Goal: Download file/media

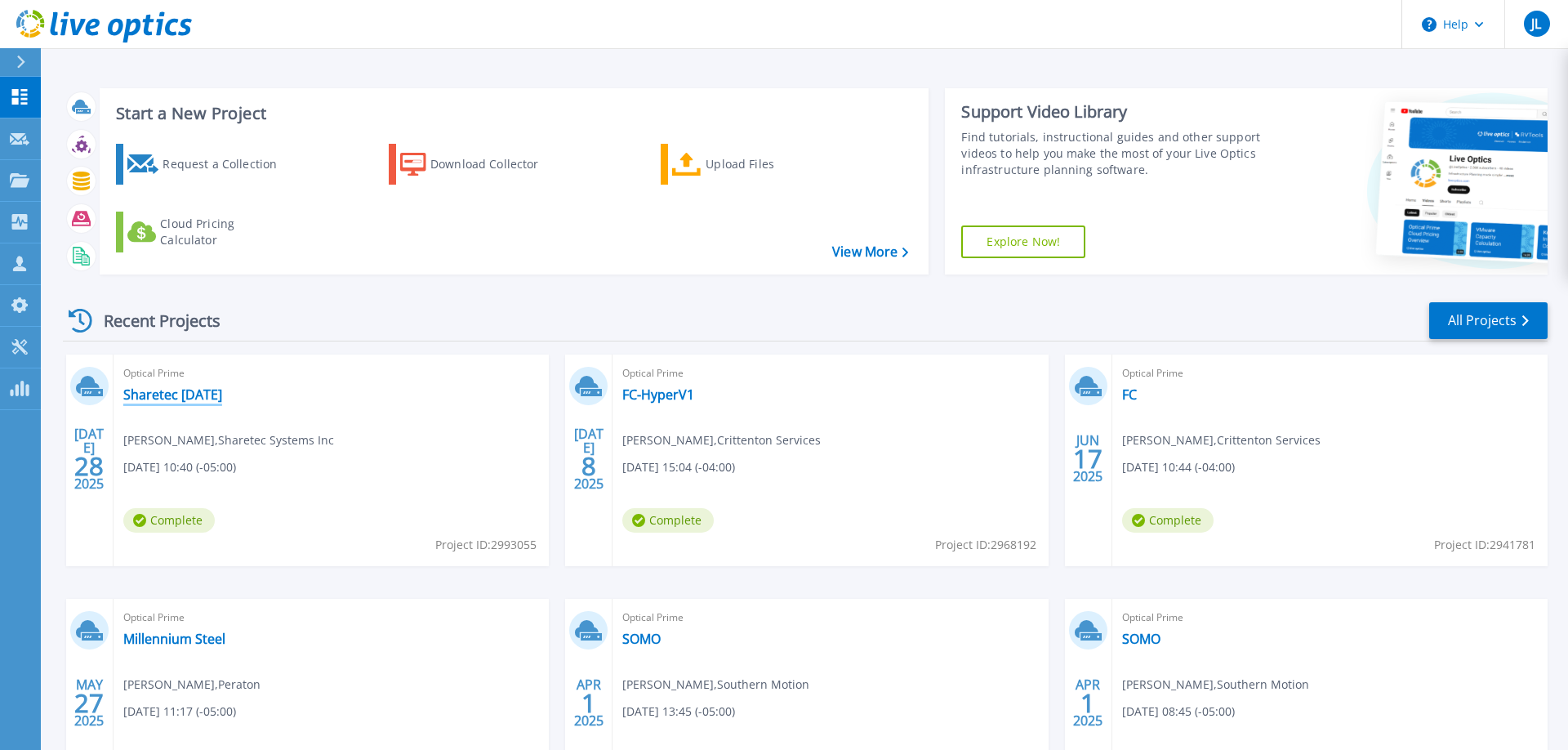
click at [189, 401] on link "Sharetec [DATE]" at bounding box center [173, 395] width 99 height 16
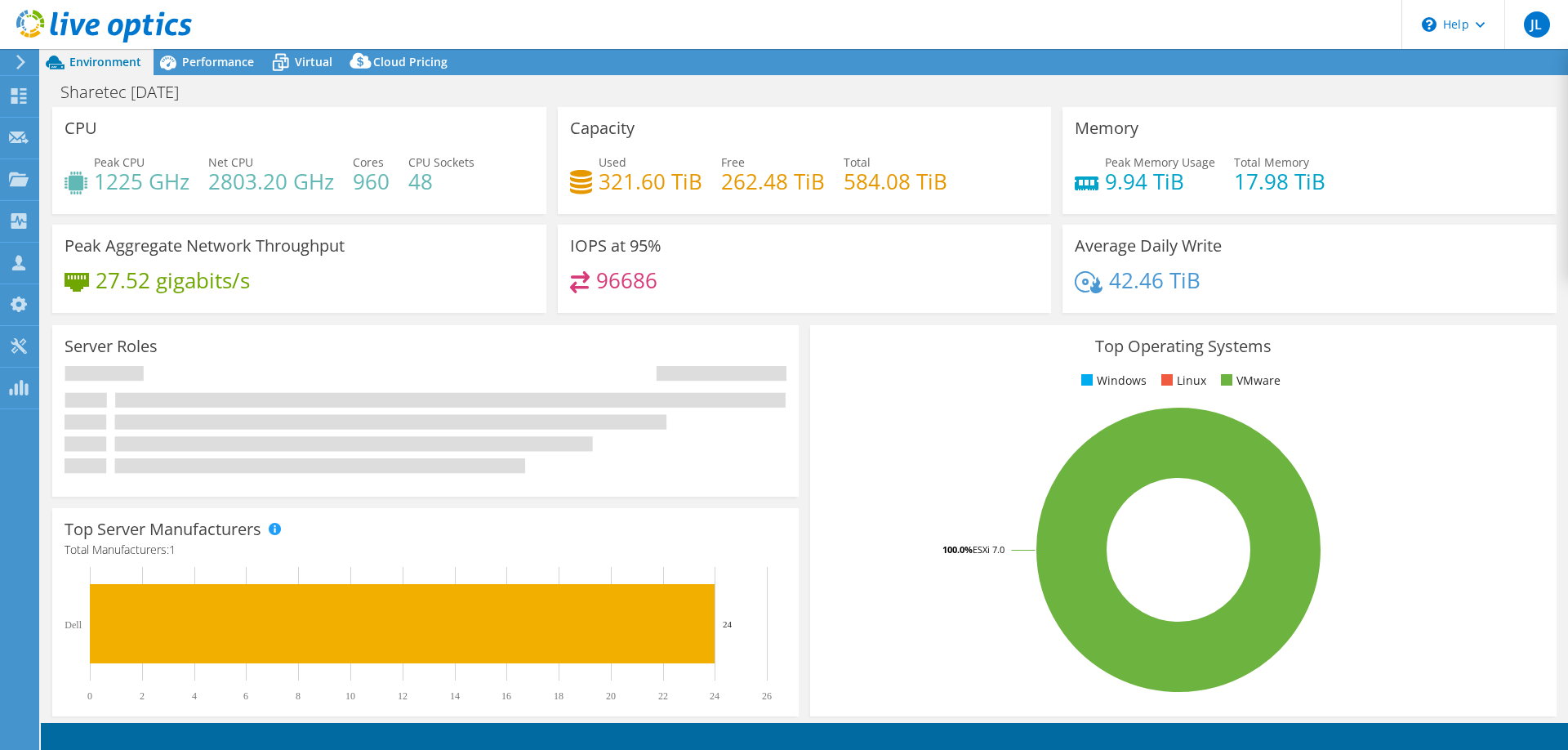
select select "USD"
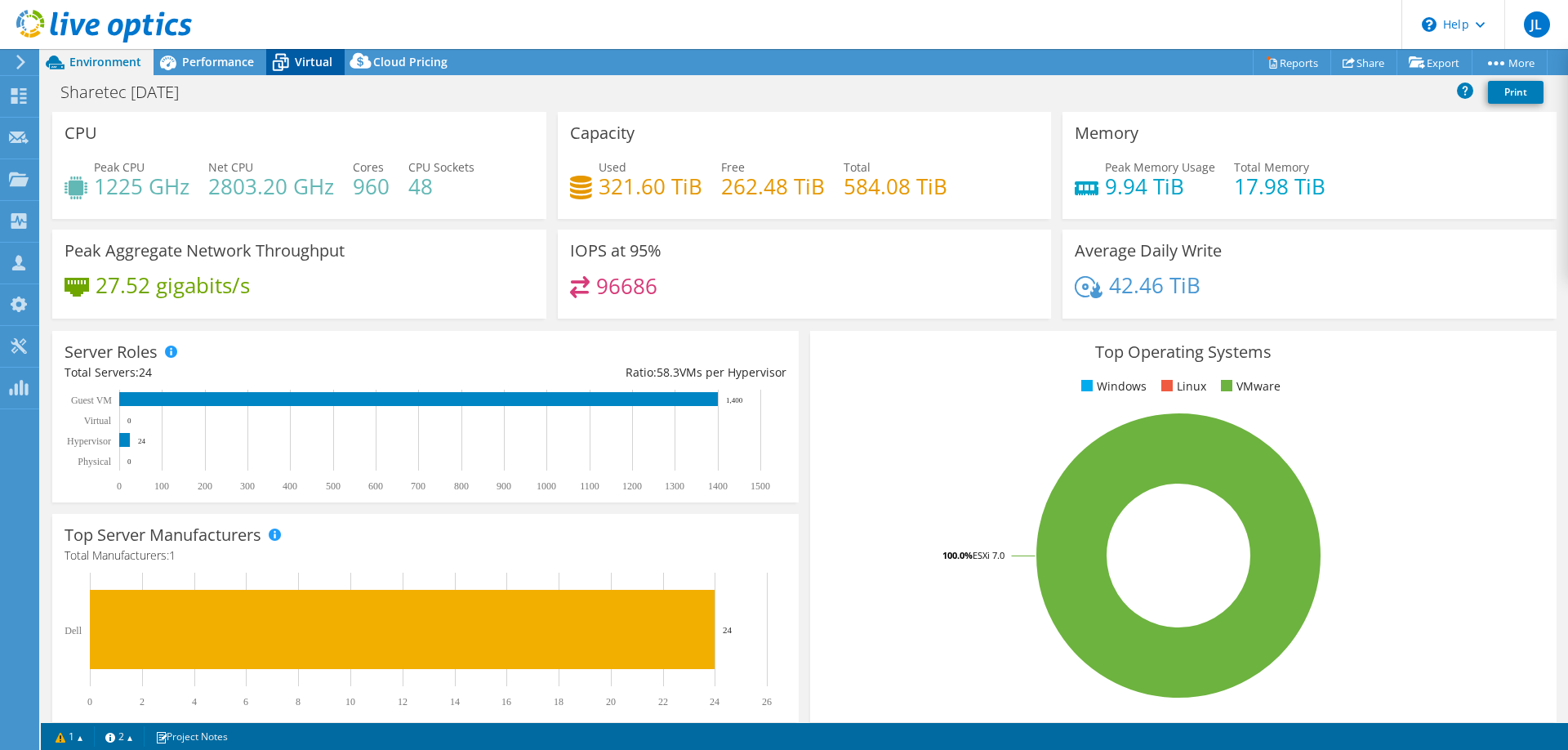
click at [313, 54] on div "Virtual" at bounding box center [305, 62] width 78 height 26
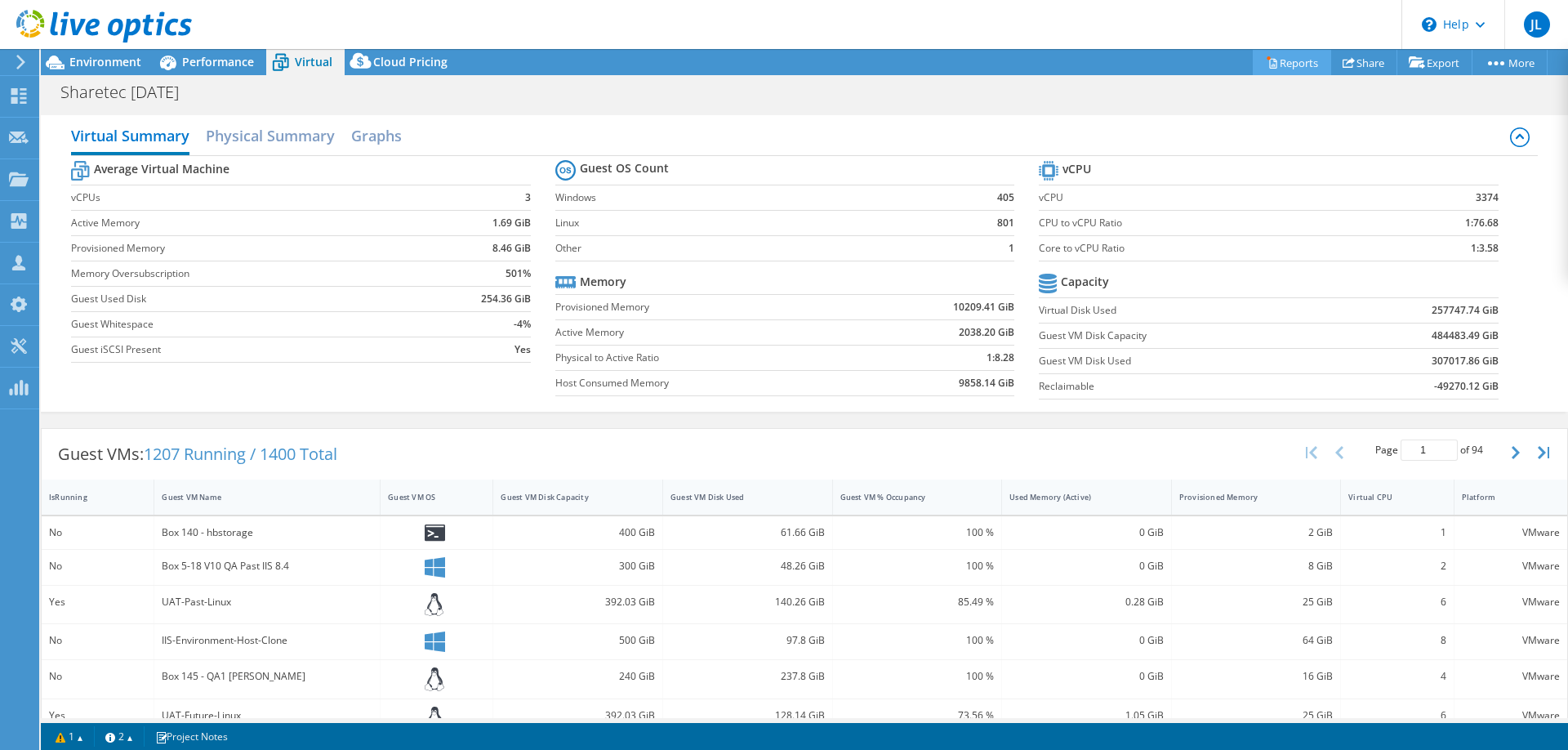
click at [1296, 68] on link "Reports" at bounding box center [1291, 62] width 78 height 25
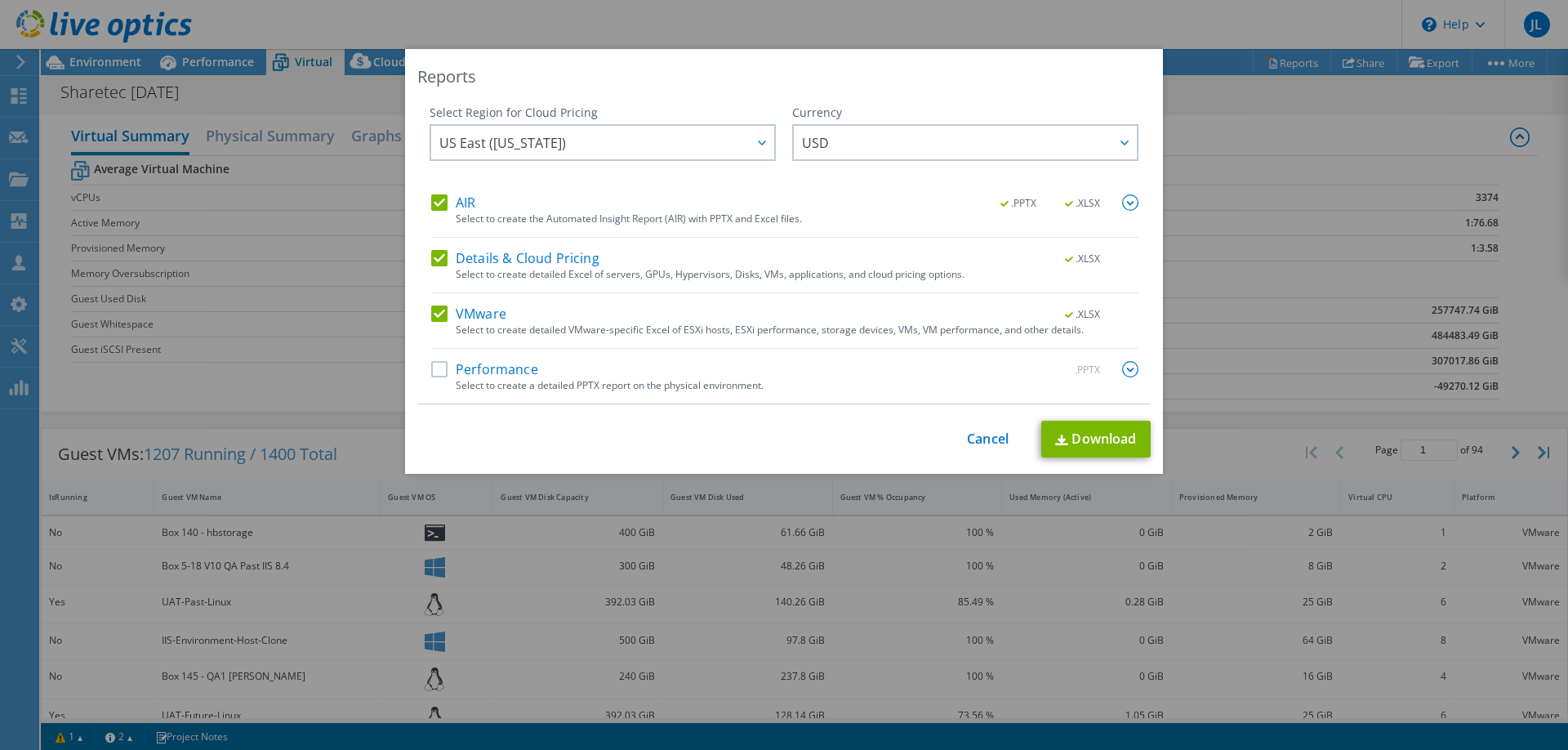
click at [461, 379] on div "Performance .PPTX" at bounding box center [785, 371] width 708 height 19
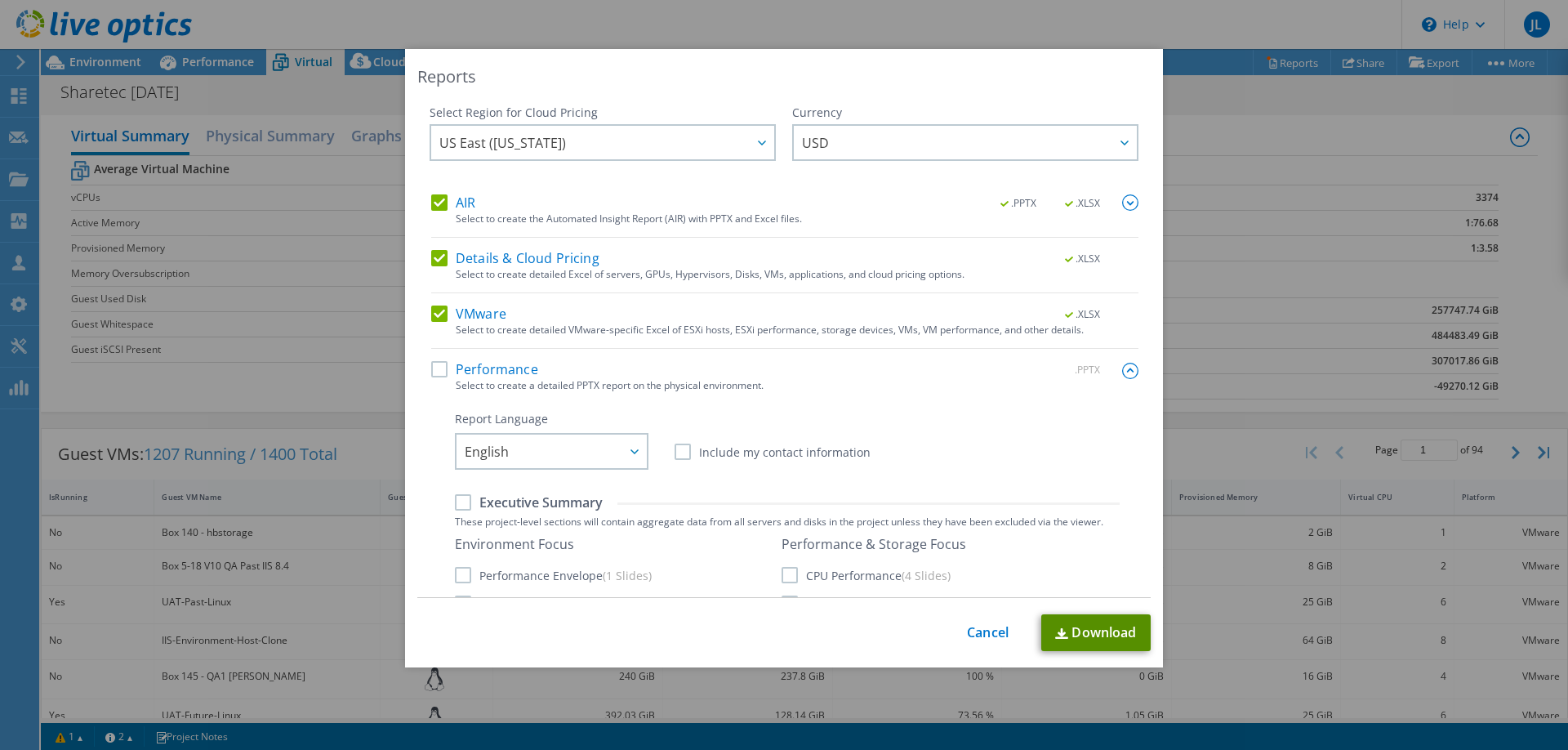
click at [1118, 631] on link "Download" at bounding box center [1096, 632] width 110 height 37
click at [1074, 636] on link "Download" at bounding box center [1096, 632] width 110 height 37
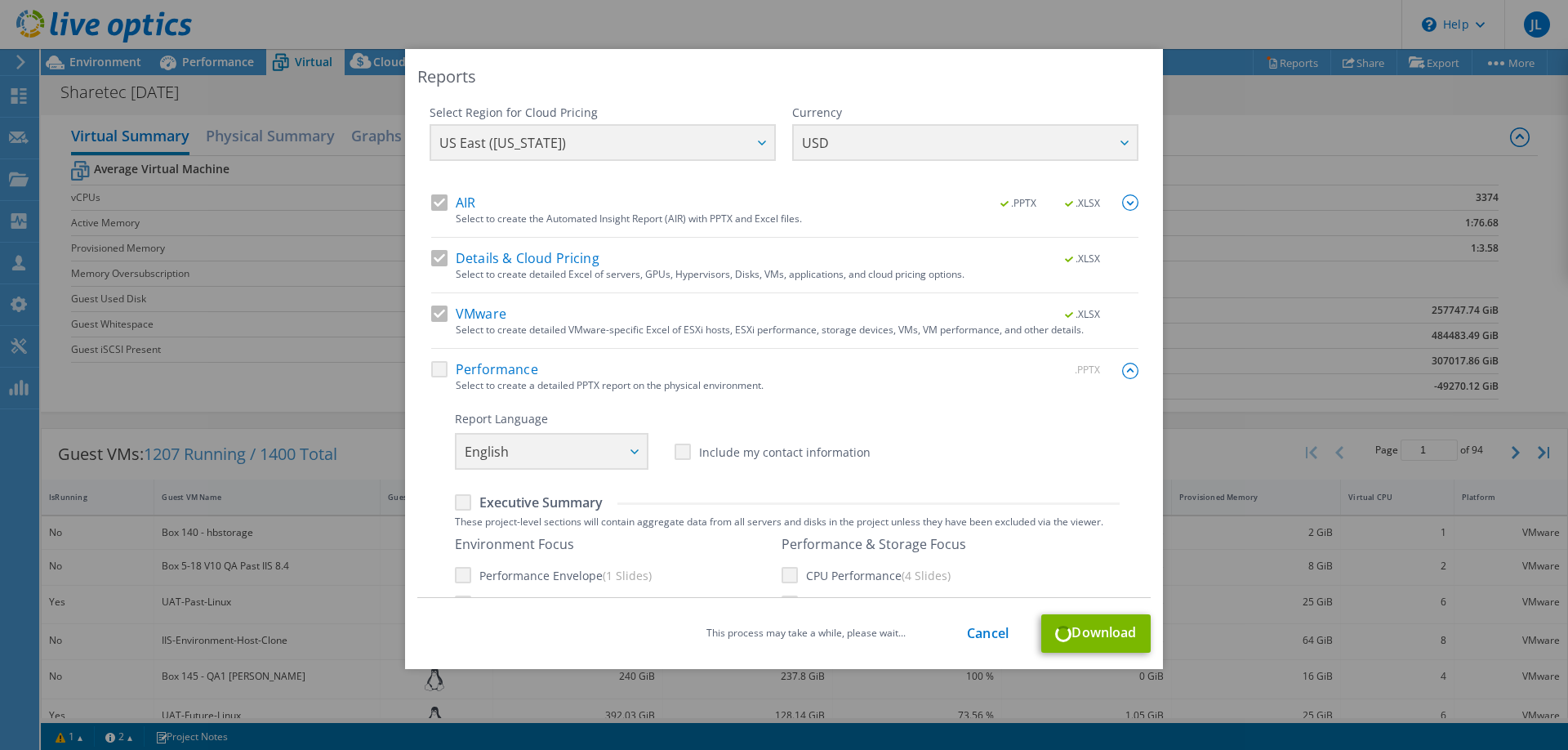
click at [1561, 6] on div "Reports Select Region for Cloud Pricing Asia Pacific ([GEOGRAPHIC_DATA]) [GEOGR…" at bounding box center [784, 375] width 1568 height 750
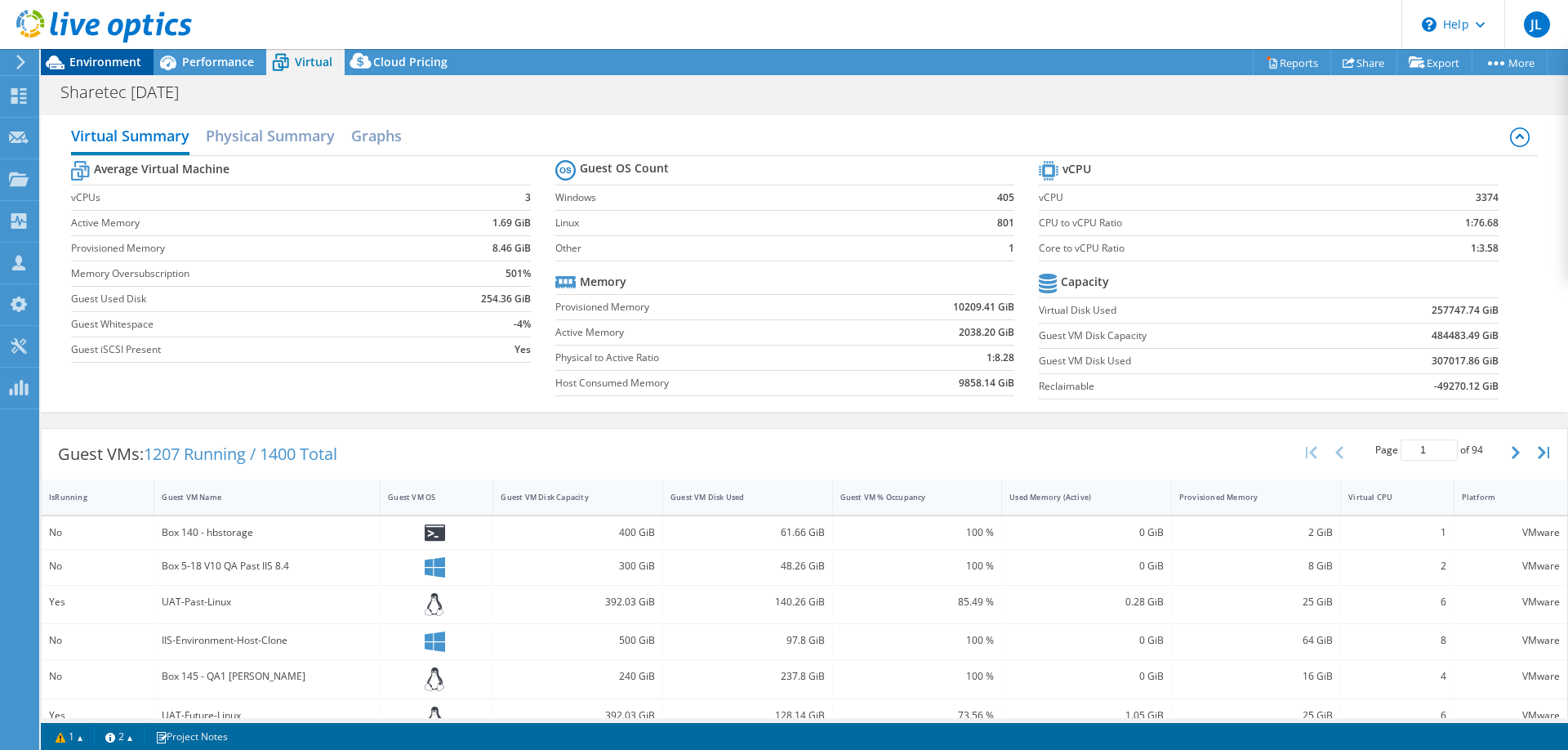
click at [102, 61] on span "Environment" at bounding box center [105, 61] width 72 height 15
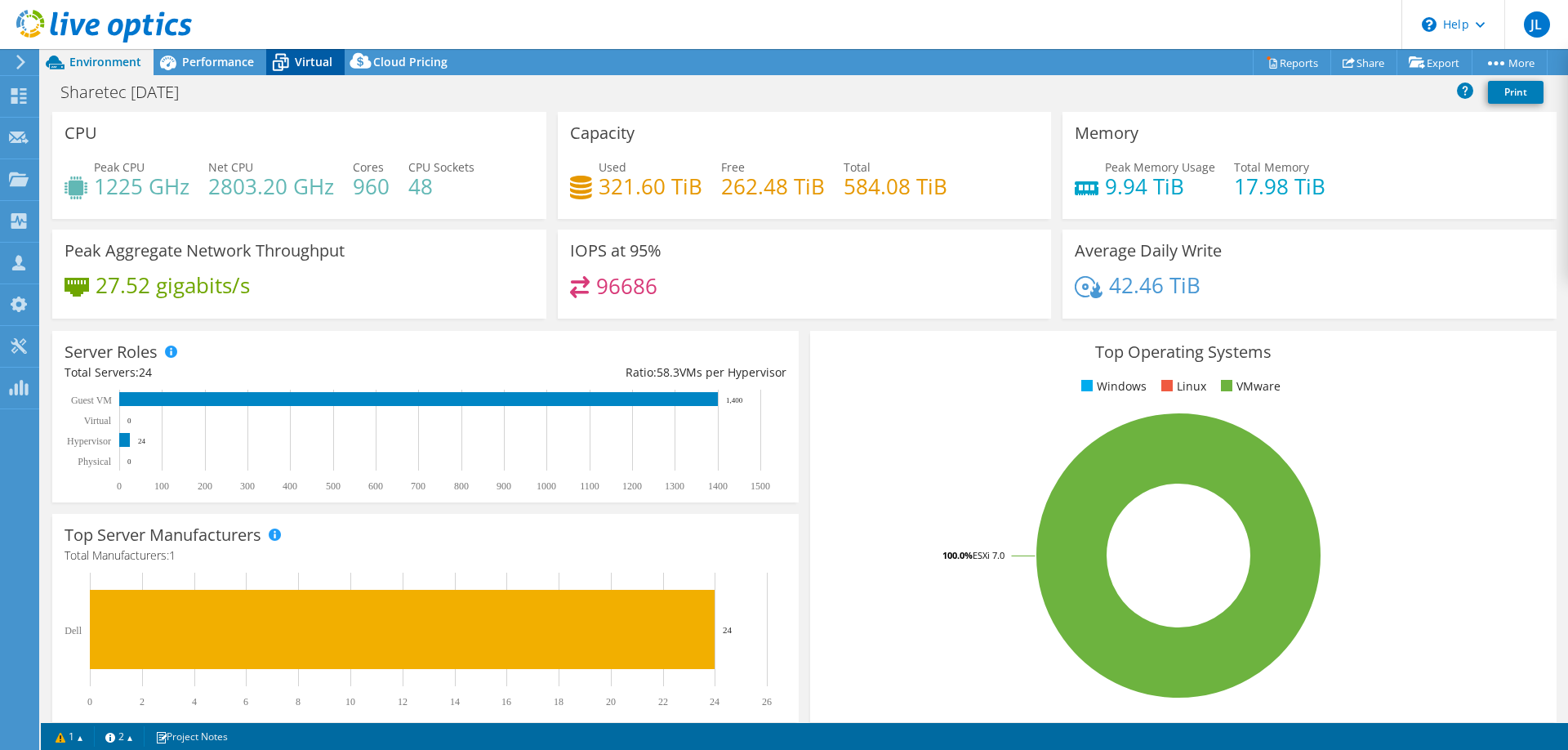
click at [322, 58] on span "Virtual" at bounding box center [314, 61] width 38 height 15
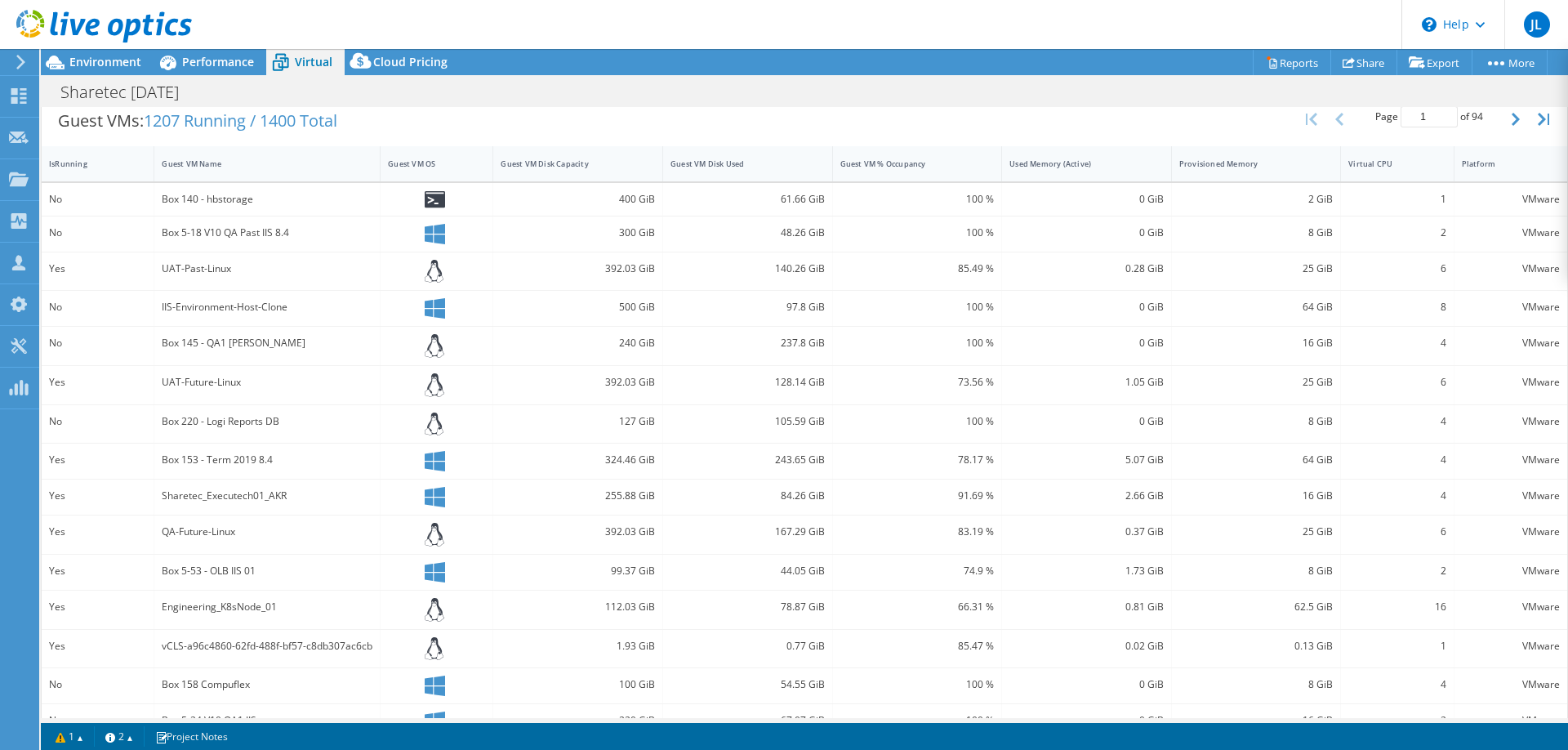
scroll to position [364, 0]
